Goal: Information Seeking & Learning: Learn about a topic

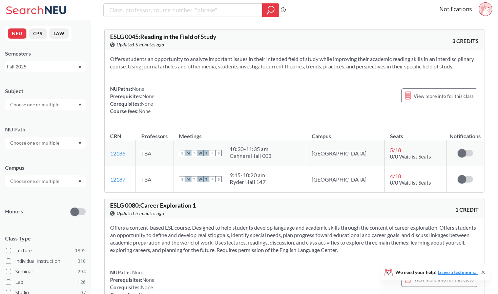
click at [43, 143] on input "text" at bounding box center [35, 143] width 57 height 8
click at [43, 174] on span "Societies/Institutions" at bounding box center [32, 176] width 46 height 7
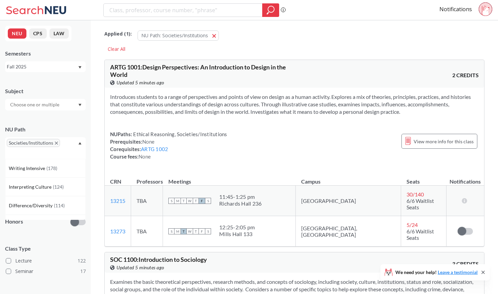
click at [56, 141] on span "Societies/Institutions" at bounding box center [33, 143] width 53 height 8
click at [52, 163] on span "( 63 )" at bounding box center [51, 165] width 8 height 6
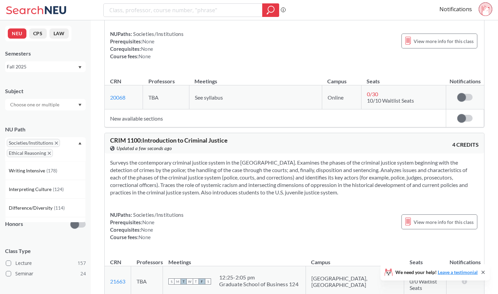
scroll to position [503, 0]
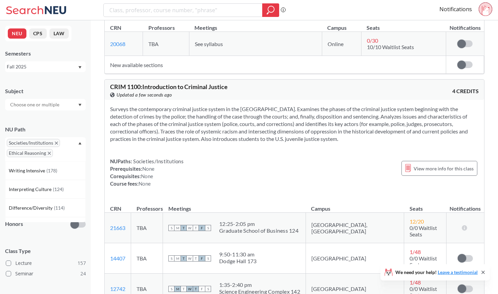
click at [65, 103] on div at bounding box center [45, 105] width 81 height 12
click at [51, 195] on input "text" at bounding box center [35, 194] width 57 height 8
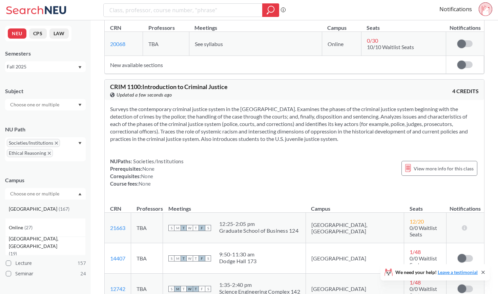
click at [48, 209] on div "[GEOGRAPHIC_DATA] ( 167 )" at bounding box center [47, 208] width 77 height 7
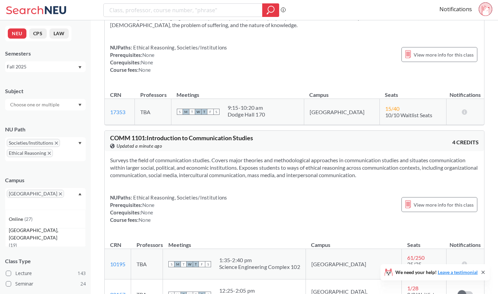
scroll to position [1360, 0]
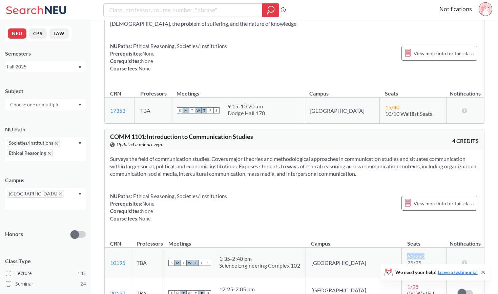
drag, startPoint x: 378, startPoint y: 223, endPoint x: 399, endPoint y: 223, distance: 21.3
click at [401, 247] on td "61 / 250 25/25 Waitlist Seats" at bounding box center [423, 262] width 44 height 30
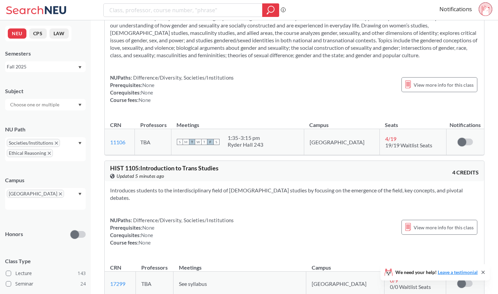
scroll to position [2150, 0]
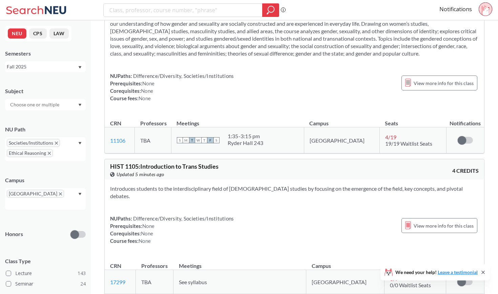
click at [183, 179] on div "Introduces students to the interdisciplinary field of [DEMOGRAPHIC_DATA] studie…" at bounding box center [294, 217] width 379 height 76
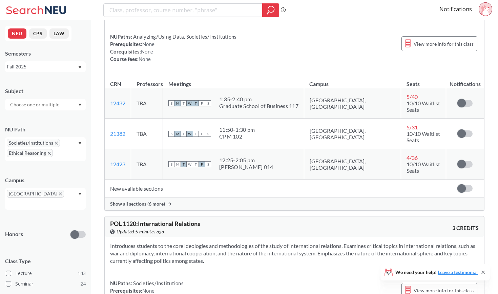
scroll to position [3689, 0]
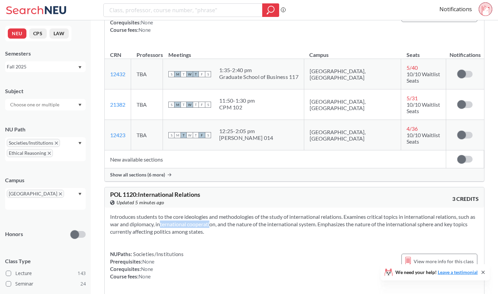
drag, startPoint x: 159, startPoint y: 139, endPoint x: 211, endPoint y: 142, distance: 52.2
click at [211, 213] on section "Introduces students to the core ideologies and methodologies of the study of in…" at bounding box center [294, 224] width 368 height 22
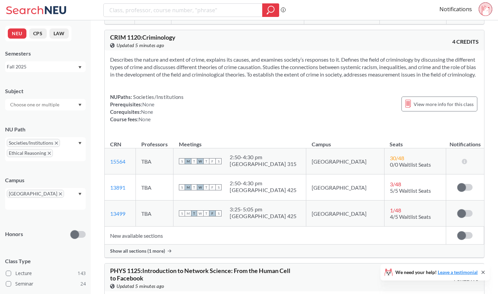
scroll to position [4053, 0]
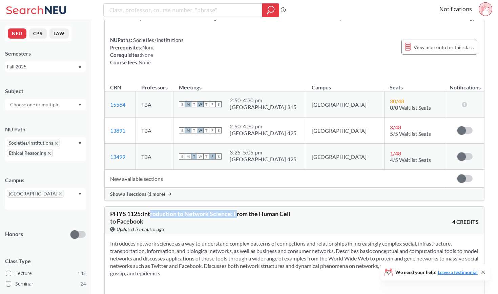
drag, startPoint x: 151, startPoint y: 134, endPoint x: 253, endPoint y: 136, distance: 101.6
click at [253, 210] on span "PHYS 1125 : Introduction to Network Science: From the Human Cell to Facebook" at bounding box center [200, 217] width 180 height 15
click at [249, 240] on section "Introduces network science as a way to understand complex patterns of connectio…" at bounding box center [294, 258] width 368 height 37
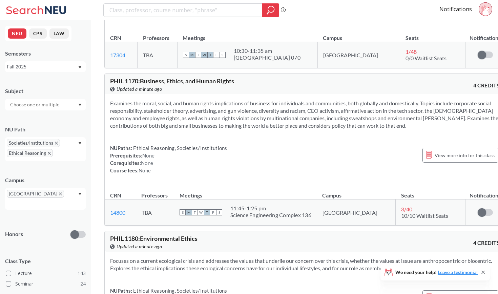
scroll to position [7102, 0]
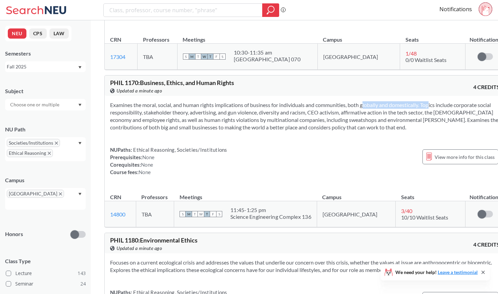
drag, startPoint x: 352, startPoint y: 50, endPoint x: 422, endPoint y: 47, distance: 70.4
click at [421, 101] on section "Examines the moral, social, and human rights implications of business for indiv…" at bounding box center [304, 116] width 389 height 30
click at [422, 96] on div "Examines the moral, social, and human rights implications of business for indiv…" at bounding box center [305, 141] width 400 height 91
drag, startPoint x: 424, startPoint y: 50, endPoint x: 319, endPoint y: 54, distance: 105.7
click at [319, 101] on section "Examines the moral, social, and human rights implications of business for indiv…" at bounding box center [304, 116] width 389 height 30
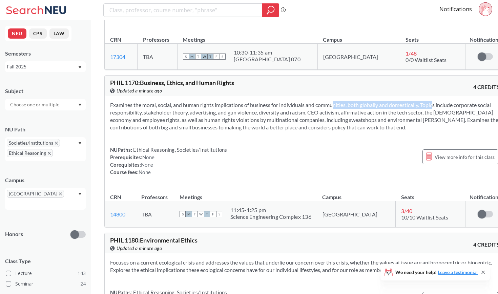
click at [319, 101] on section "Examines the moral, social, and human rights implications of business for indiv…" at bounding box center [304, 116] width 389 height 30
drag, startPoint x: 234, startPoint y: 59, endPoint x: 293, endPoint y: 59, distance: 59.9
click at [293, 101] on section "Examines the moral, social, and human rights implications of business for indiv…" at bounding box center [304, 116] width 389 height 30
drag, startPoint x: 347, startPoint y: 58, endPoint x: 402, endPoint y: 60, distance: 54.5
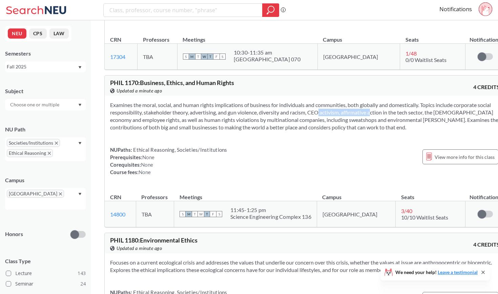
click at [402, 101] on section "Examines the moral, social, and human rights implications of business for indiv…" at bounding box center [304, 116] width 389 height 30
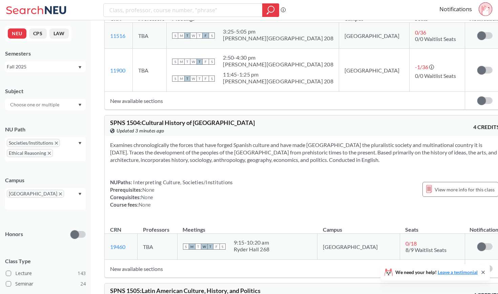
scroll to position [11946, 0]
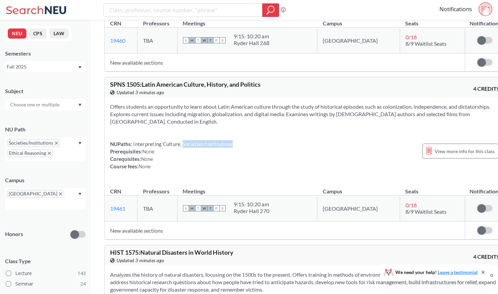
drag, startPoint x: 182, startPoint y: 103, endPoint x: 235, endPoint y: 102, distance: 52.5
click at [235, 140] on div "NUPaths: Interpreting Culture, Societies/Institutions Prerequisites: None Coreq…" at bounding box center [304, 155] width 389 height 30
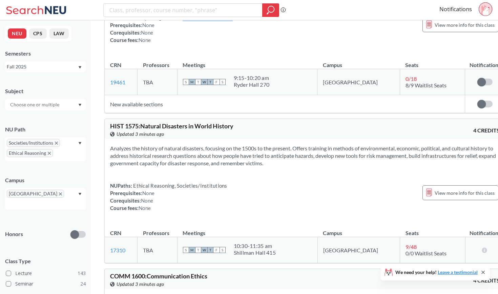
scroll to position [12073, 0]
click at [223, 138] on div "Analyzes the history of natural disasters, focusing on the 1500s to the present…" at bounding box center [305, 179] width 400 height 83
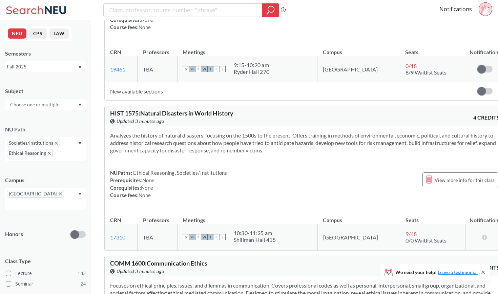
scroll to position [12085, 0]
drag, startPoint x: 141, startPoint y: 73, endPoint x: 243, endPoint y: 73, distance: 101.2
click at [243, 110] on div "HIST 1575 : Natural Disasters in World History View this course on Banner. Upda…" at bounding box center [207, 117] width 195 height 15
copy span "Natural Disasters in World History"
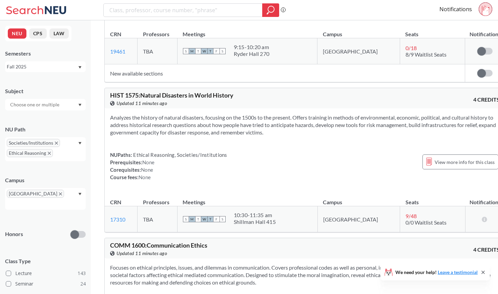
scroll to position [12108, 0]
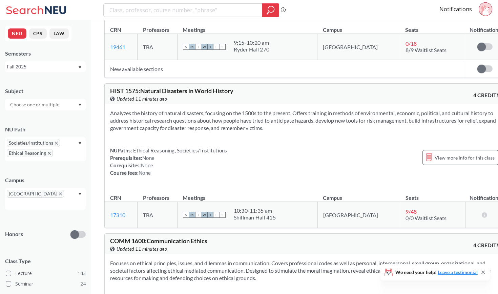
click at [187, 109] on section "Analyzes the history of natural disasters, focusing on the 1500s to the present…" at bounding box center [304, 120] width 389 height 22
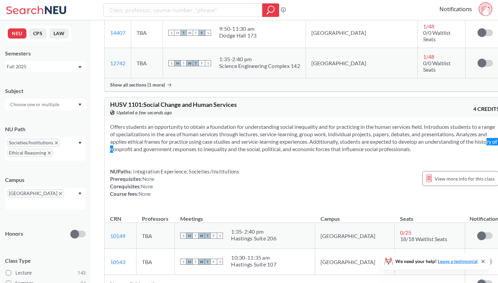
scroll to position [12037, 0]
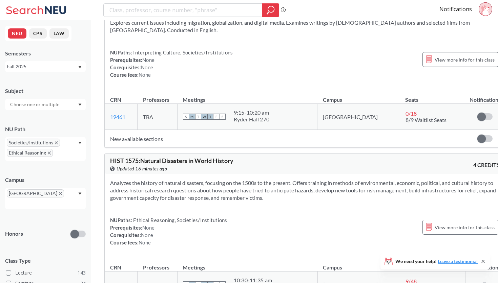
click at [172, 174] on div "Analyzes the history of natural disasters, focusing on the 1500s to the present…" at bounding box center [305, 215] width 400 height 83
drag, startPoint x: 141, startPoint y: 118, endPoint x: 282, endPoint y: 116, distance: 140.5
click at [282, 154] on div "HIST 1575 : Natural Disasters in World History View this course on Banner. Upda…" at bounding box center [305, 164] width 400 height 20
copy span "Natural Disasters in World History"
